Goal: Navigation & Orientation: Find specific page/section

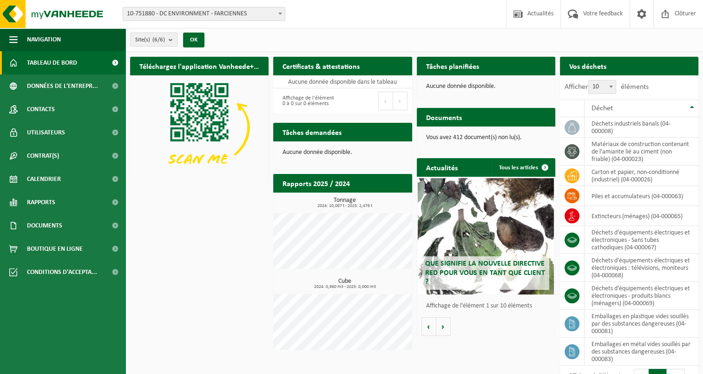
click at [221, 17] on span "10-751880 - DC ENVIRONMENT - FARCIENNES" at bounding box center [204, 13] width 162 height 13
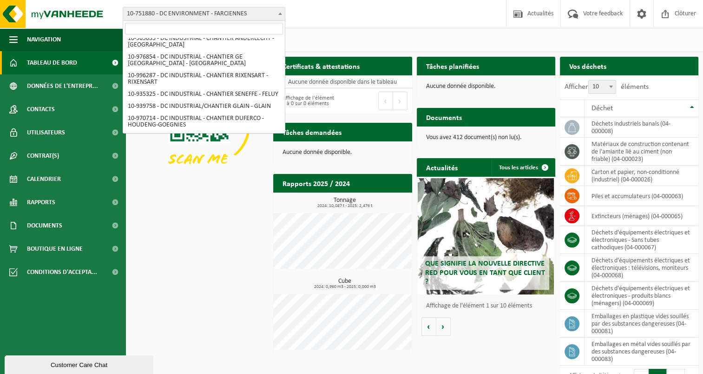
scroll to position [141, 0]
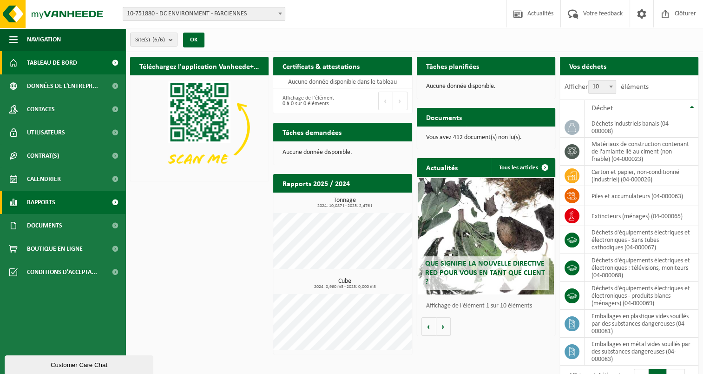
click at [50, 200] on span "Rapports" at bounding box center [41, 201] width 28 height 23
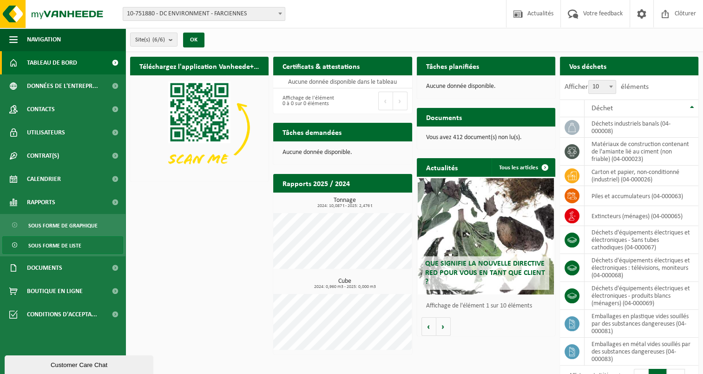
click at [68, 243] on span "Sous forme de liste" at bounding box center [54, 245] width 53 height 18
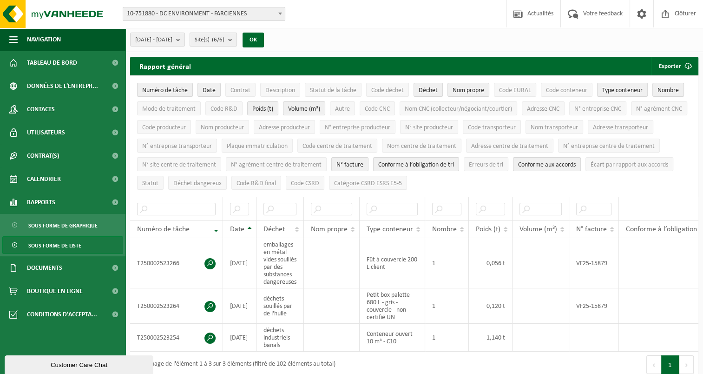
click at [224, 39] on span "Site(s) (6/6)" at bounding box center [210, 40] width 30 height 14
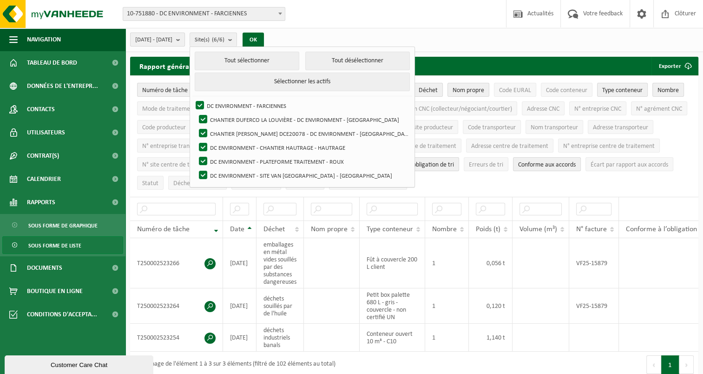
click at [172, 39] on span "2025-05-01 - 2025-10-07" at bounding box center [153, 40] width 37 height 14
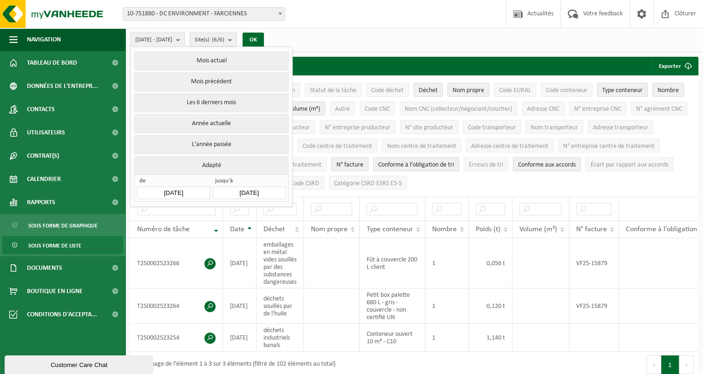
click at [224, 39] on span "Site(s) (6/6)" at bounding box center [210, 40] width 30 height 14
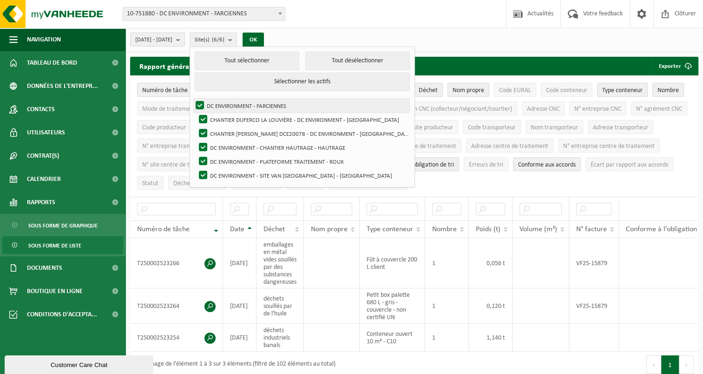
click at [222, 101] on label "DC ENVIRONMENT - FARCIENNES" at bounding box center [302, 105] width 216 height 14
click at [192, 98] on input "DC ENVIRONMENT - FARCIENNES" at bounding box center [192, 98] width 0 height 0
checkbox input "false"
click at [229, 14] on span "10-751880 - DC ENVIRONMENT - FARCIENNES" at bounding box center [204, 13] width 162 height 13
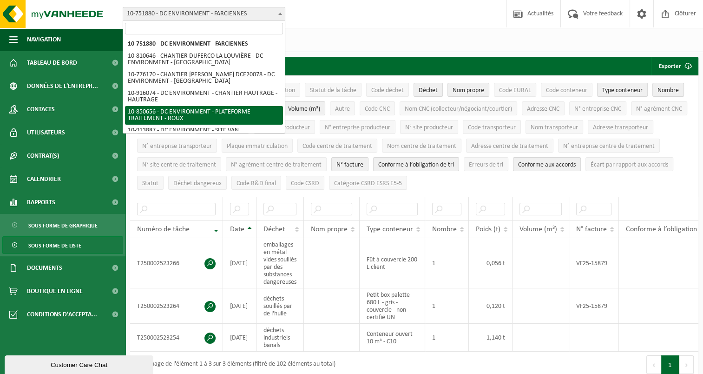
scroll to position [46, 0]
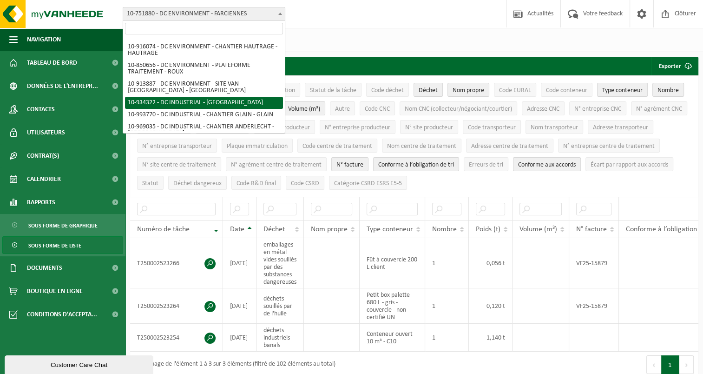
select select "136199"
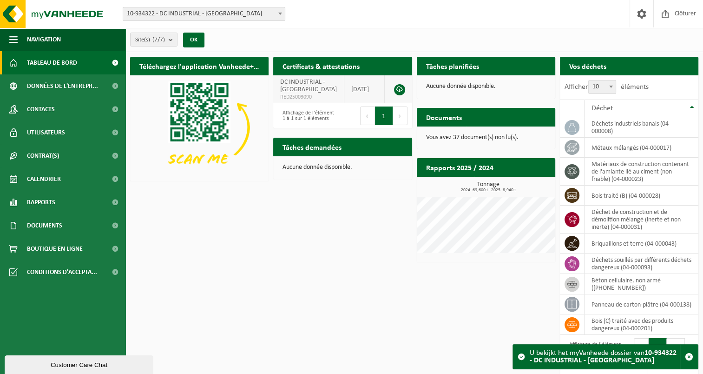
click at [313, 92] on td "DC INDUSTRIAL - IXELLES RED25003090" at bounding box center [308, 89] width 71 height 28
click at [403, 91] on link at bounding box center [399, 89] width 11 height 11
click at [209, 20] on span "10-934322 - DC INDUSTRIAL - [GEOGRAPHIC_DATA]" at bounding box center [204, 13] width 162 height 13
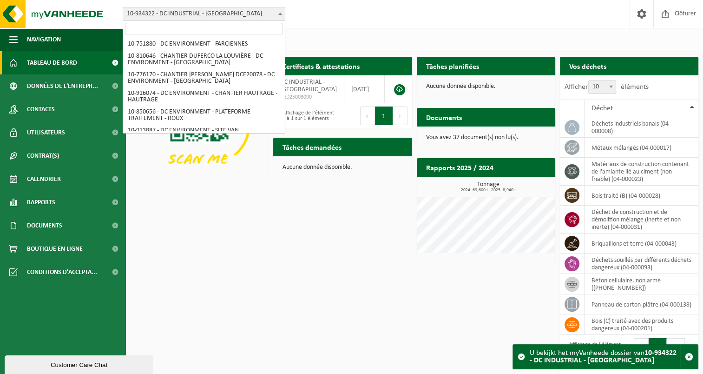
scroll to position [81, 0]
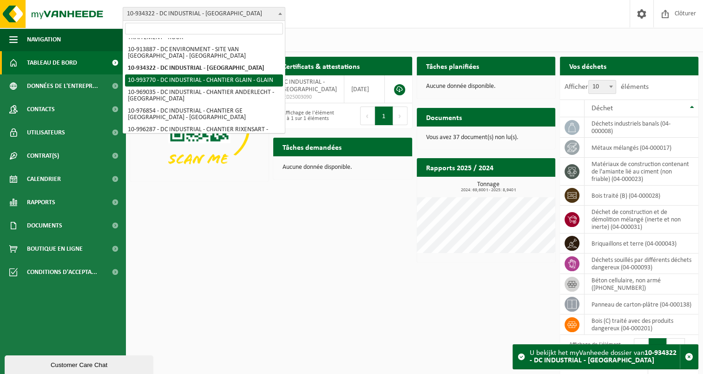
select select "171149"
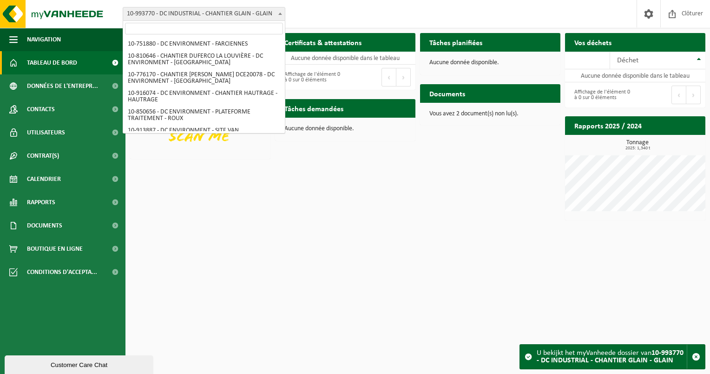
click at [226, 19] on span "10-993770 - DC INDUSTRIAL - CHANTIER GLAIN - GLAIN" at bounding box center [204, 13] width 162 height 13
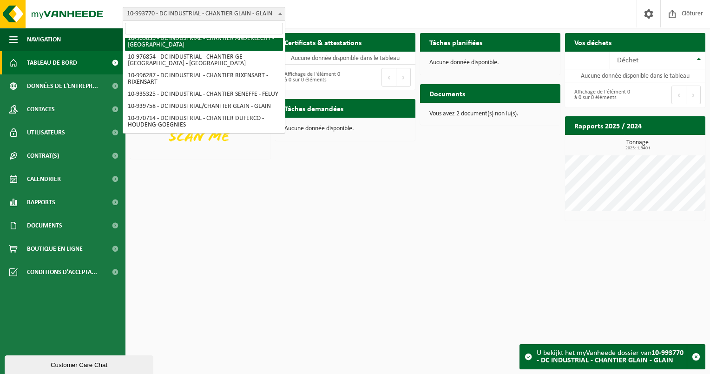
scroll to position [148, 0]
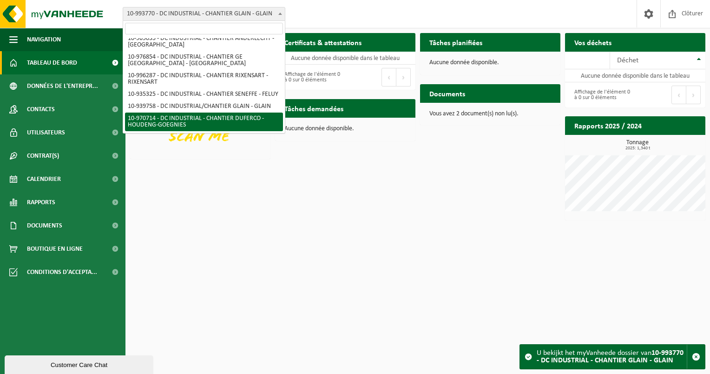
click at [251, 215] on div "Téléchargez l'application Vanheede+ maintenant! Cachez Certificats & attestatio…" at bounding box center [418, 126] width 580 height 197
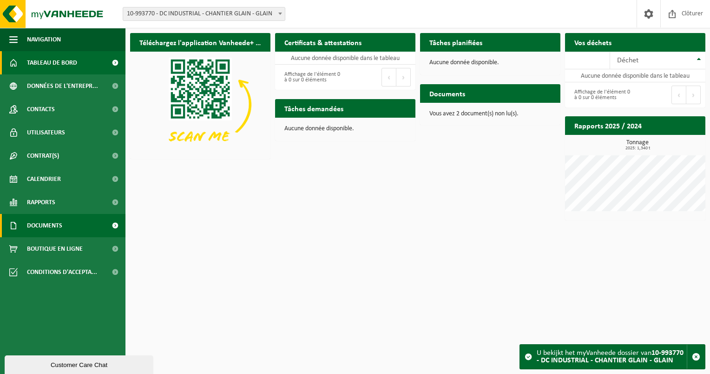
click at [59, 229] on span "Documents" at bounding box center [44, 225] width 35 height 23
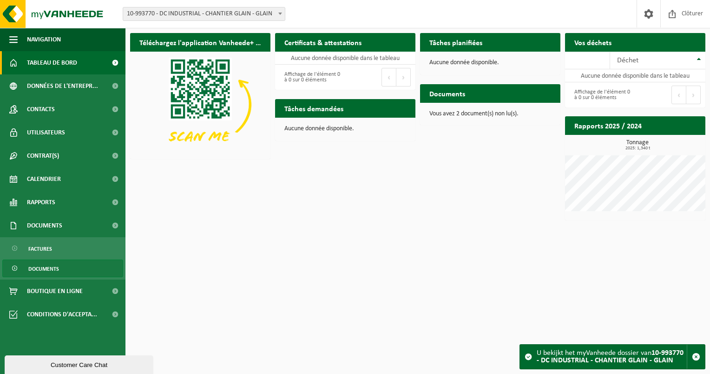
click at [52, 267] on span "Documents" at bounding box center [43, 269] width 31 height 18
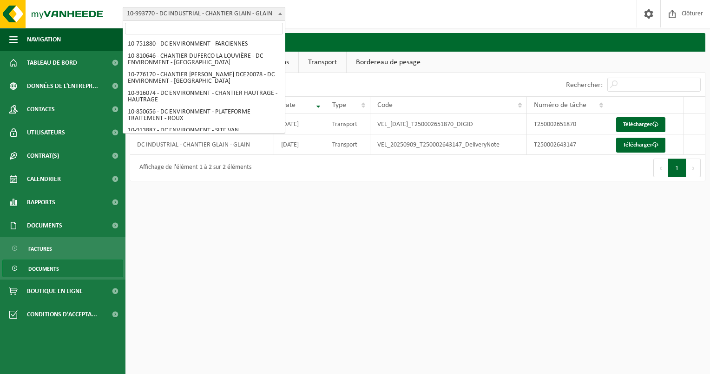
click at [224, 11] on span "10-993770 - DC INDUSTRIAL - CHANTIER GLAIN - GLAIN" at bounding box center [204, 13] width 162 height 13
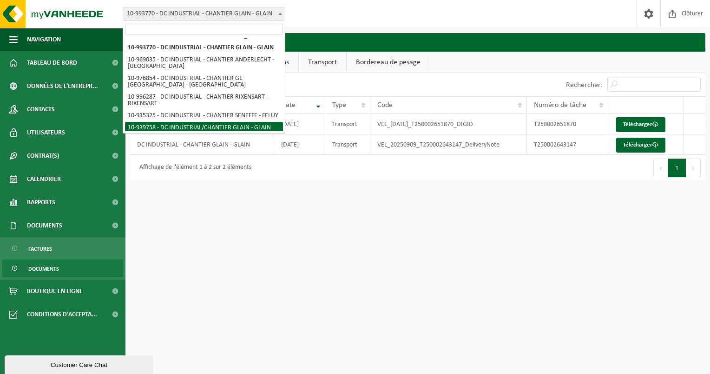
scroll to position [148, 0]
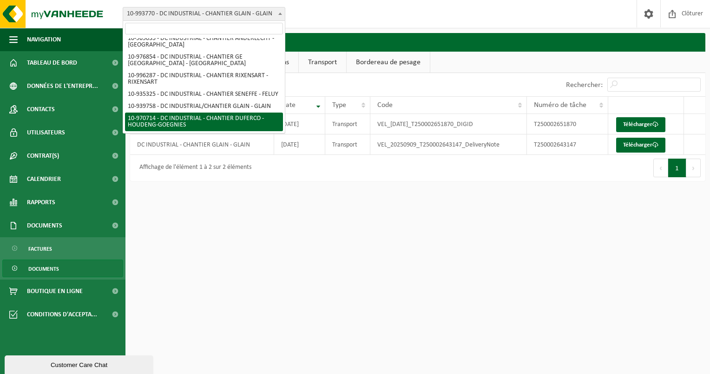
select select "155292"
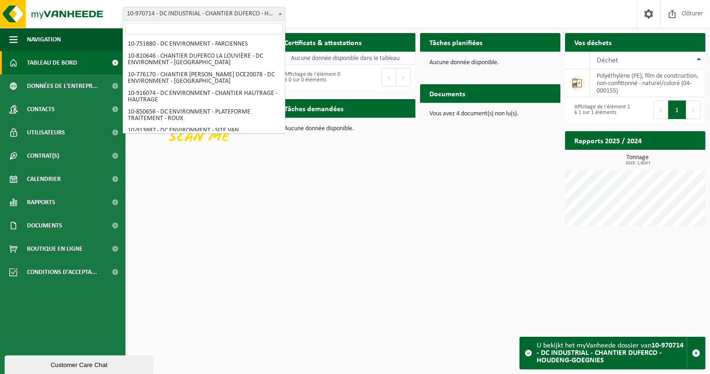
click at [221, 14] on span "10-970714 - DC INDUSTRIAL - CHANTIER DUFERCO - HOUDENG-GOEGNIES" at bounding box center [204, 13] width 162 height 13
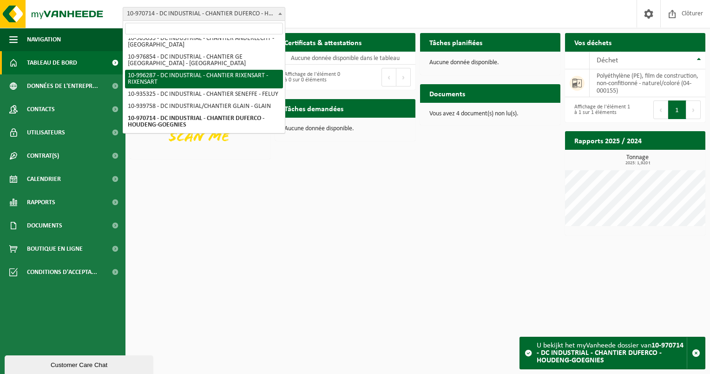
select select "172745"
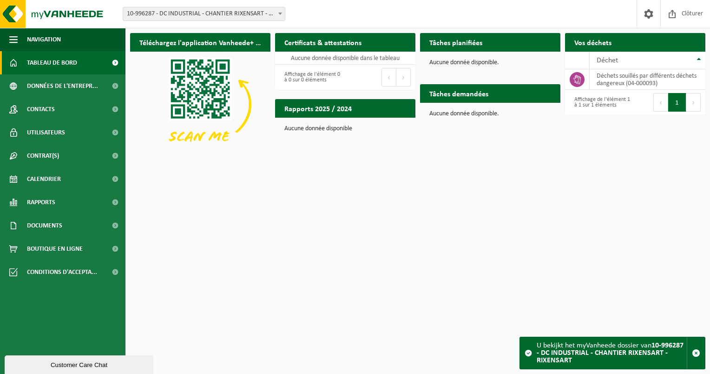
click at [217, 13] on span "10-996287 - DC INDUSTRIAL - CHANTIER RIXENSART - RIXENSART" at bounding box center [204, 13] width 162 height 13
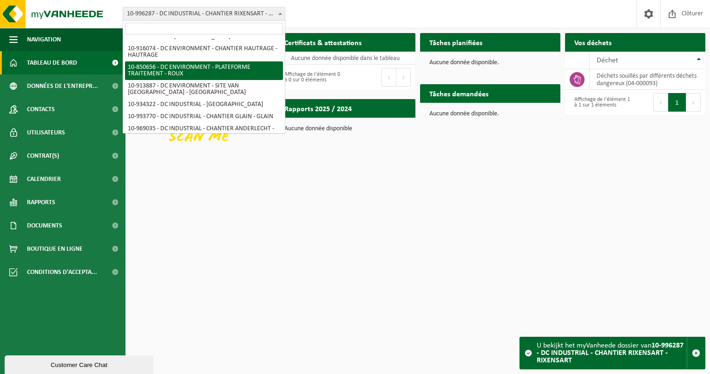
scroll to position [93, 0]
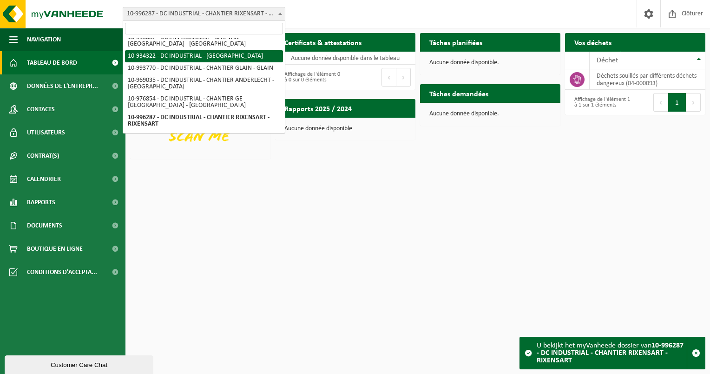
click at [363, 192] on html "Site: 10-751880 - DC ENVIRONMENT - FARCIENNES 10-810646 - CHANTIER DUFERCO [GEO…" at bounding box center [355, 187] width 710 height 374
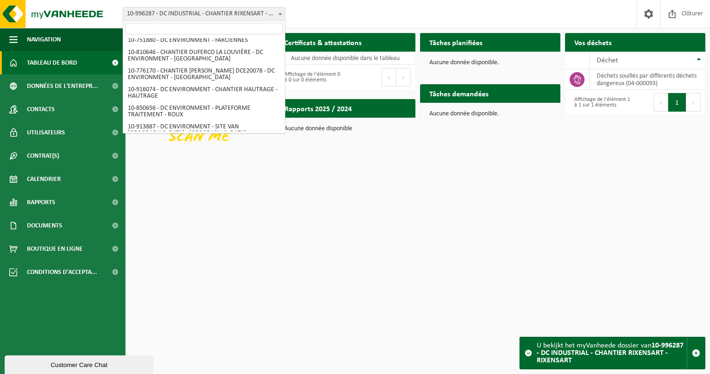
scroll to position [0, 0]
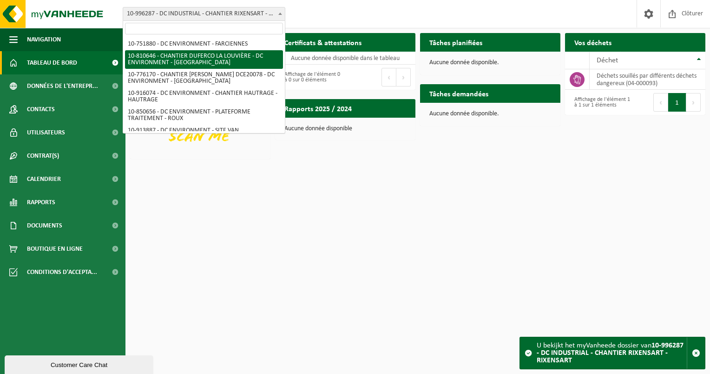
click at [539, 13] on div "Site: 10-751880 - DC ENVIRONMENT - FARCIENNES 10-810646 - CHANTIER DUFERCO [GEO…" at bounding box center [355, 14] width 710 height 28
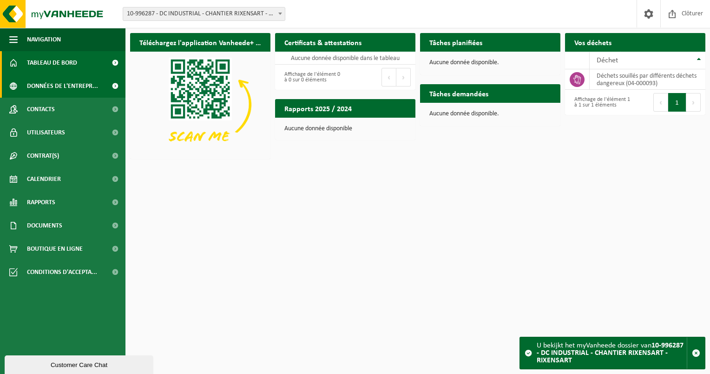
click at [51, 87] on span "Données de l'entrepr..." at bounding box center [62, 85] width 71 height 23
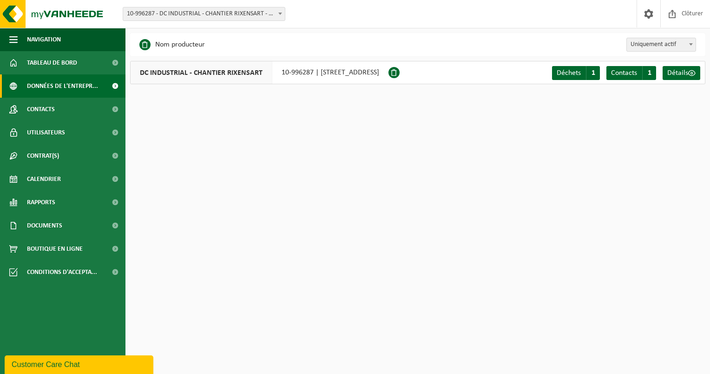
click at [279, 11] on span at bounding box center [279, 13] width 9 height 12
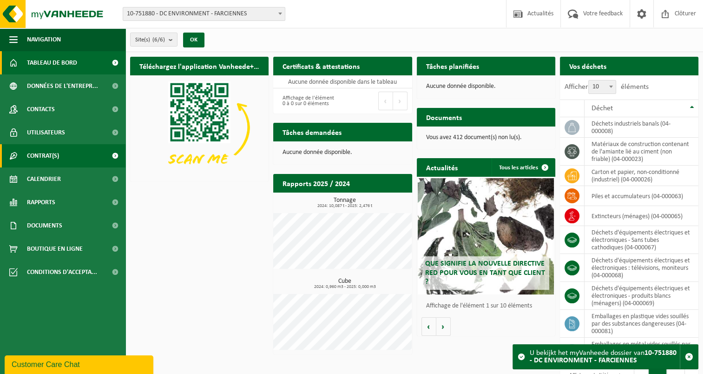
click at [72, 155] on link "Contrat(s)" at bounding box center [62, 155] width 125 height 23
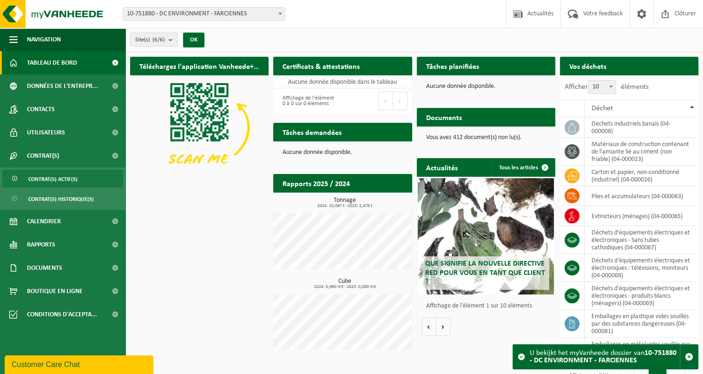
click at [58, 183] on span "Contrat(s) actif(s)" at bounding box center [52, 179] width 49 height 18
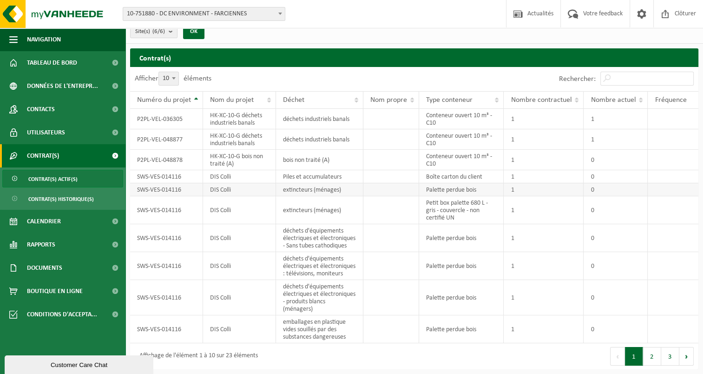
scroll to position [21, 0]
click at [676, 360] on button "3" at bounding box center [670, 356] width 18 height 19
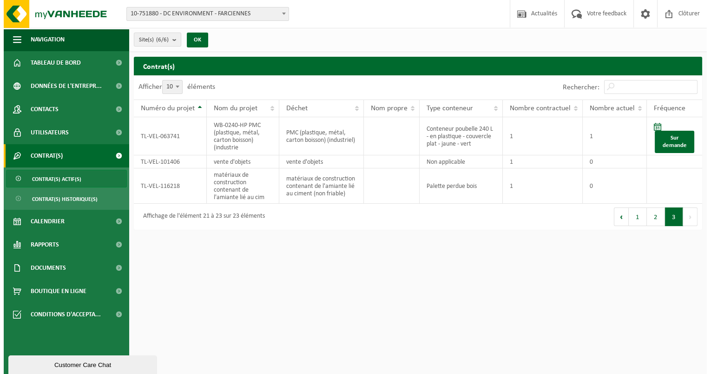
scroll to position [0, 0]
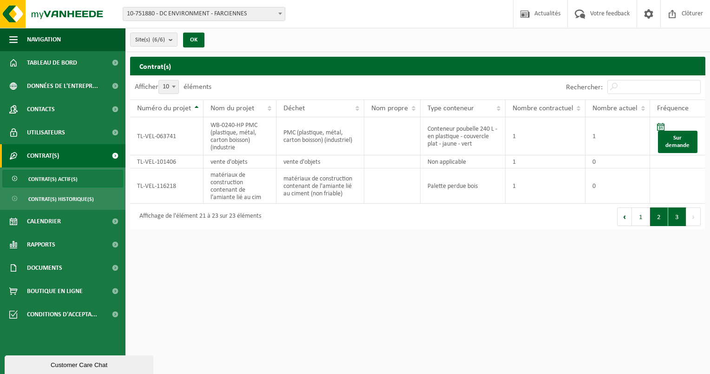
click at [655, 217] on button "2" at bounding box center [659, 216] width 18 height 19
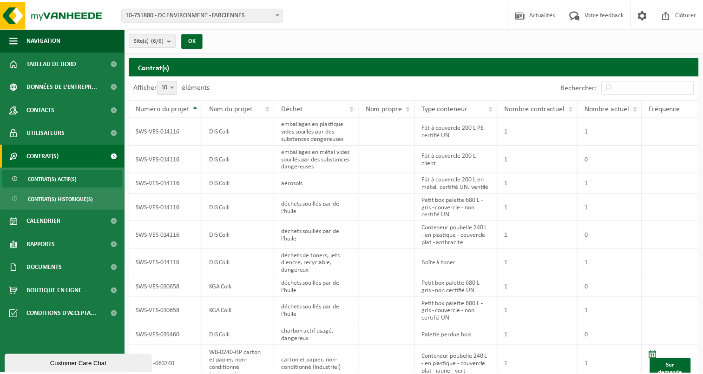
scroll to position [39, 0]
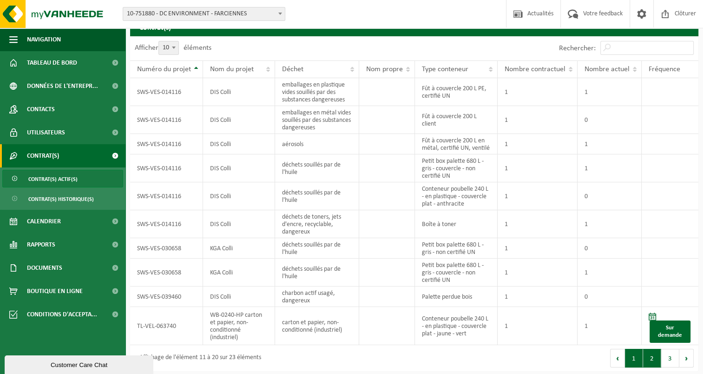
click at [629, 360] on button "1" at bounding box center [634, 357] width 18 height 19
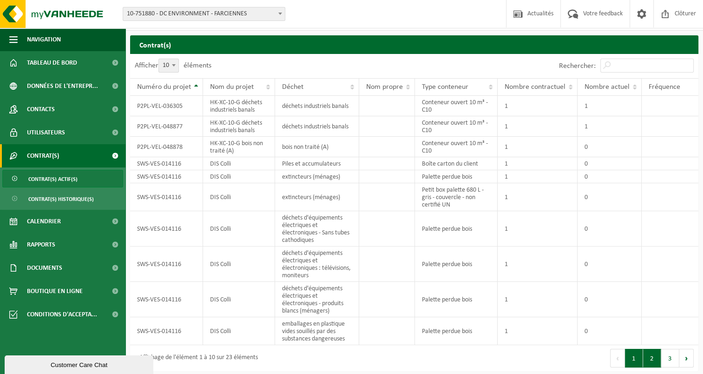
click at [648, 359] on button "2" at bounding box center [652, 357] width 18 height 19
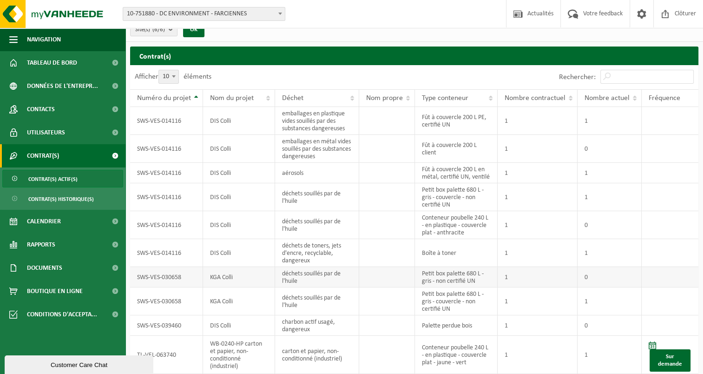
scroll to position [0, 0]
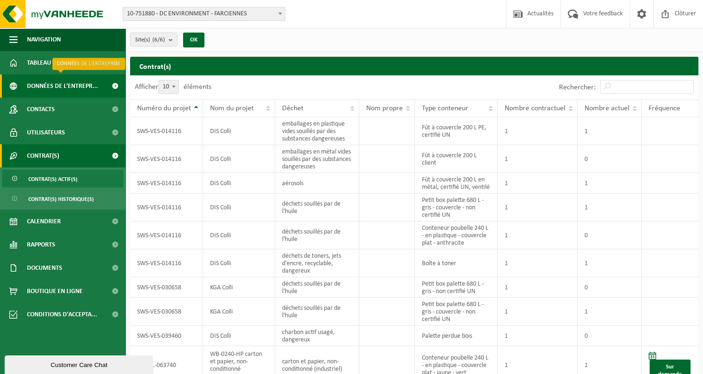
click at [47, 85] on span "Données de l'entrepr..." at bounding box center [62, 85] width 71 height 23
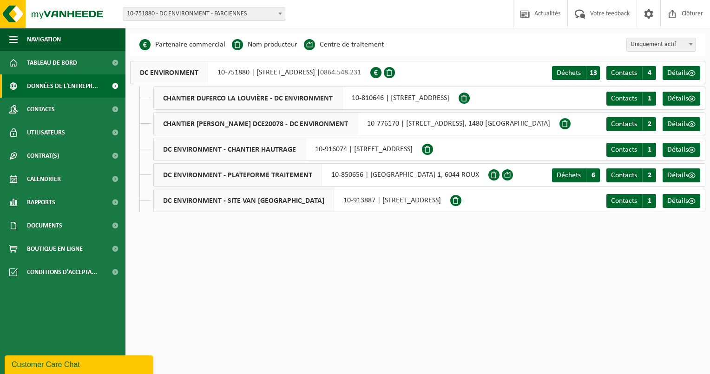
click at [172, 13] on span "10-751880 - DC ENVIRONMENT - FARCIENNES" at bounding box center [204, 13] width 162 height 13
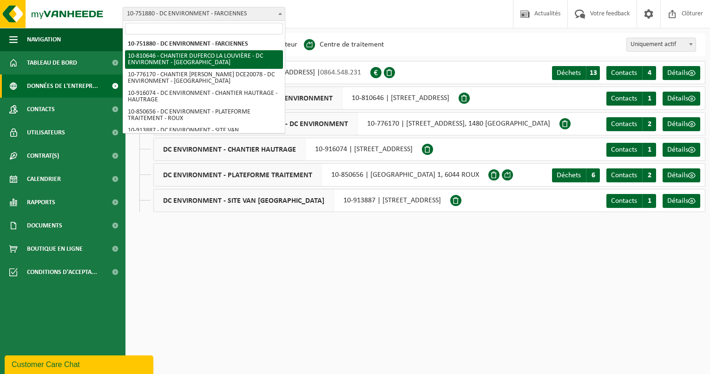
select select "35924"
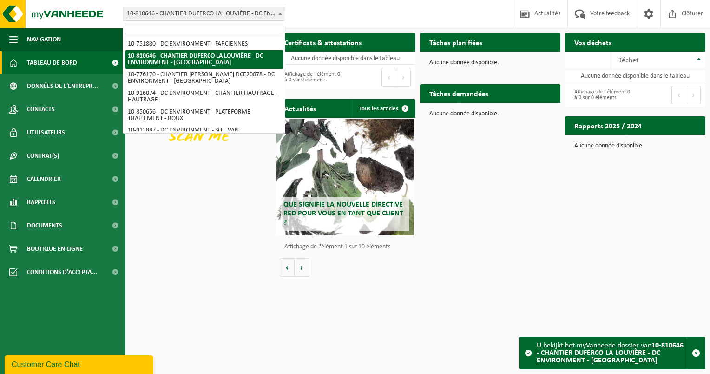
click at [184, 15] on span "10-810646 - CHANTIER DUFERCO LA LOUVIÈRE - DC ENVIRONMENT - [GEOGRAPHIC_DATA]" at bounding box center [204, 13] width 162 height 13
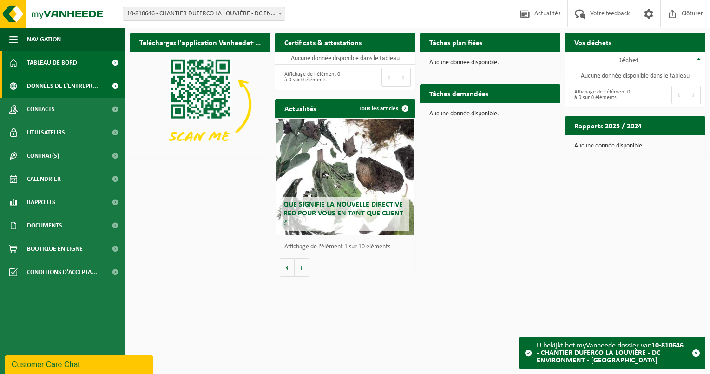
click at [67, 87] on span "Données de l'entrepr..." at bounding box center [62, 85] width 71 height 23
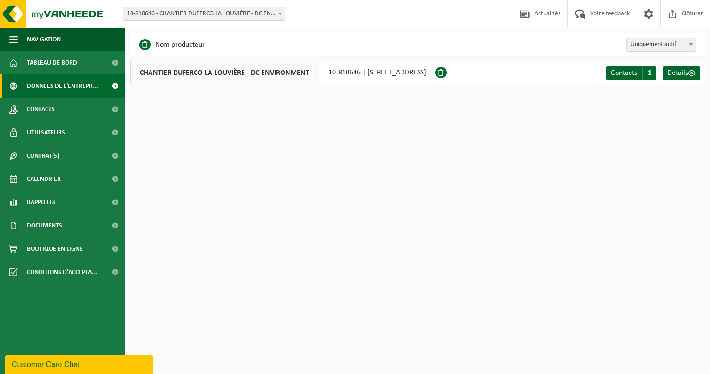
click at [209, 13] on span "10-810646 - CHANTIER DUFERCO LA LOUVIÈRE - DC ENVIRONMENT - [GEOGRAPHIC_DATA]" at bounding box center [204, 13] width 162 height 13
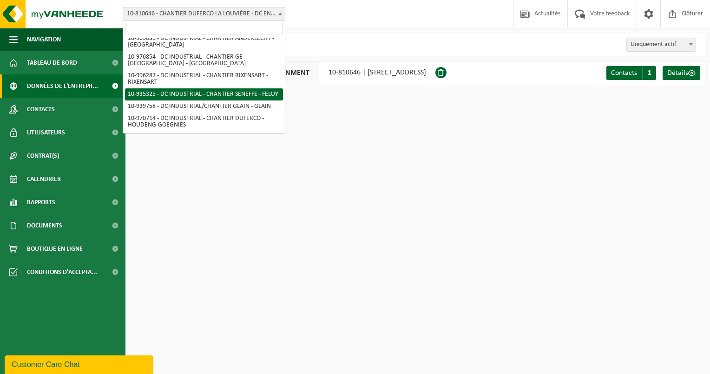
scroll to position [141, 0]
